Goal: Book appointment/travel/reservation

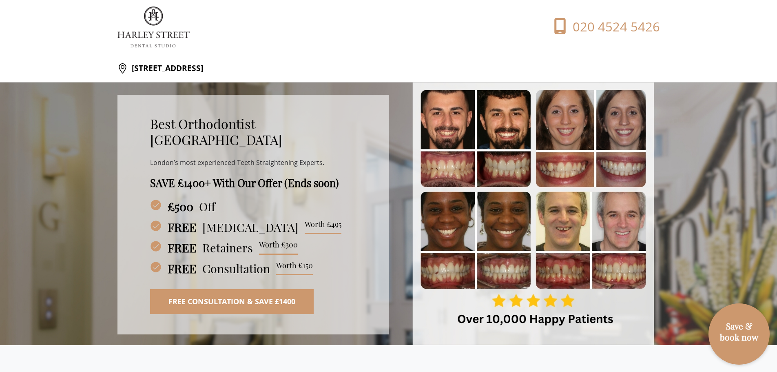
click at [157, 23] on img at bounding box center [153, 27] width 72 height 41
click at [153, 14] on img at bounding box center [153, 27] width 72 height 41
click at [191, 75] on p "[STREET_ADDRESS]" at bounding box center [165, 68] width 75 height 16
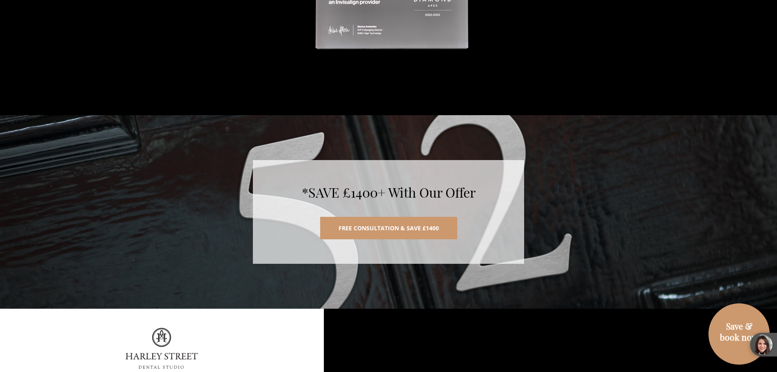
scroll to position [4283, 0]
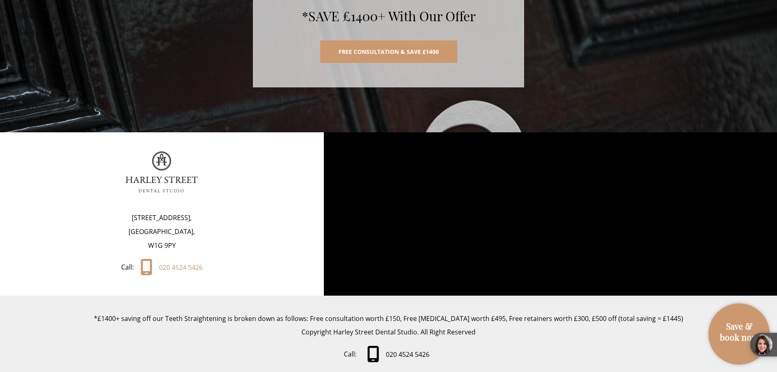
click at [730, 322] on link "Save & book now" at bounding box center [738, 337] width 53 height 35
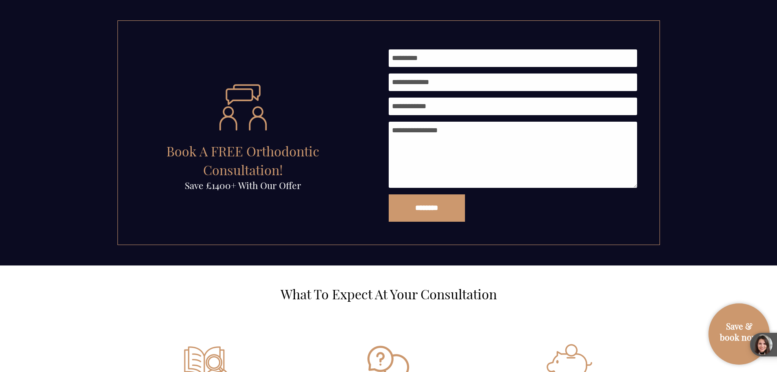
click at [683, 311] on div "What To Expect At Your Consultation Learn About Your Options At your free consu…" at bounding box center [388, 377] width 777 height 225
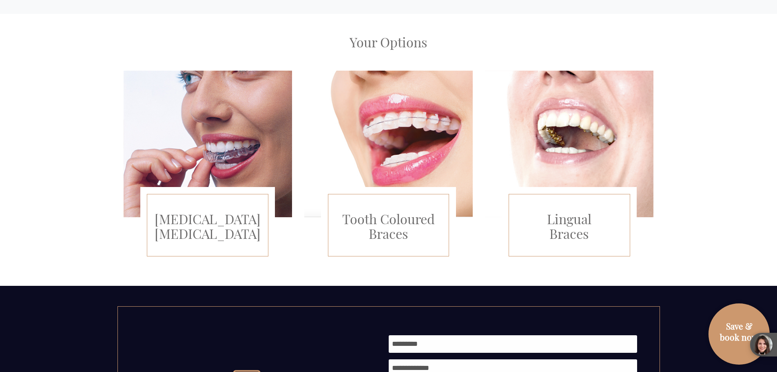
scroll to position [0, 0]
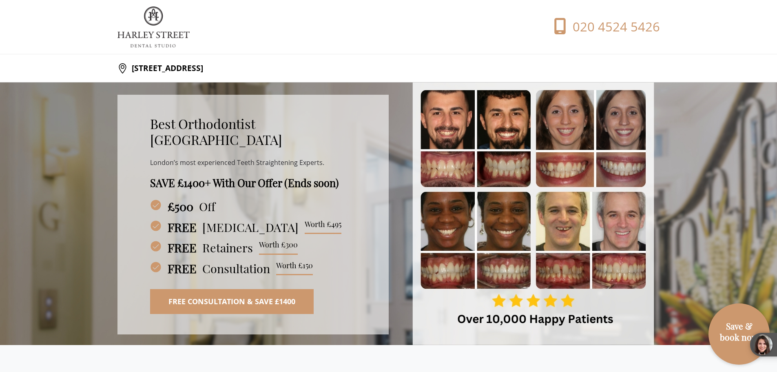
click at [203, 60] on p "[STREET_ADDRESS]" at bounding box center [165, 68] width 75 height 16
click at [203, 64] on p "[STREET_ADDRESS]" at bounding box center [165, 68] width 75 height 16
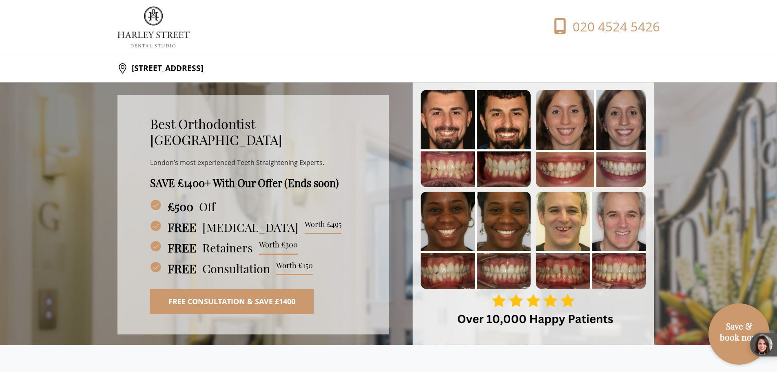
click at [146, 38] on img at bounding box center [153, 27] width 72 height 41
click at [147, 29] on img at bounding box center [153, 27] width 72 height 41
click at [154, 5] on header "020 4524 5426" at bounding box center [388, 27] width 777 height 54
